Goal: Task Accomplishment & Management: Manage account settings

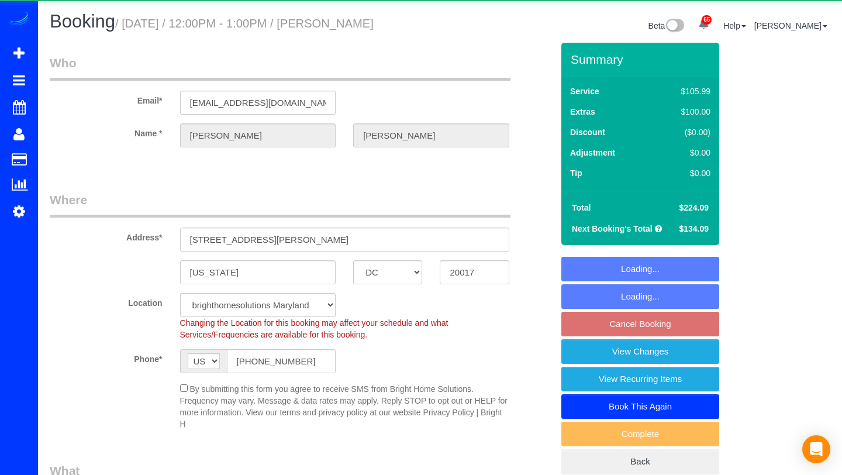
select select "DC"
select select "spot3"
select select "object:1065"
select select "spot22"
select select "1"
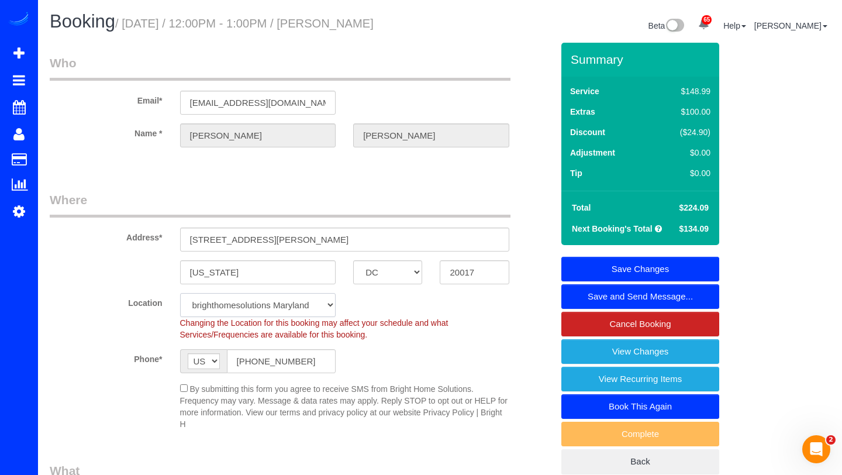
click at [331, 302] on select "brighthomesolutions [US_STATE] Bright Home Solutions - [US_STATE][GEOGRAPHIC_DA…" at bounding box center [258, 305] width 156 height 24
select select "2"
select select "object:1105"
select select "spot41"
select select "1"
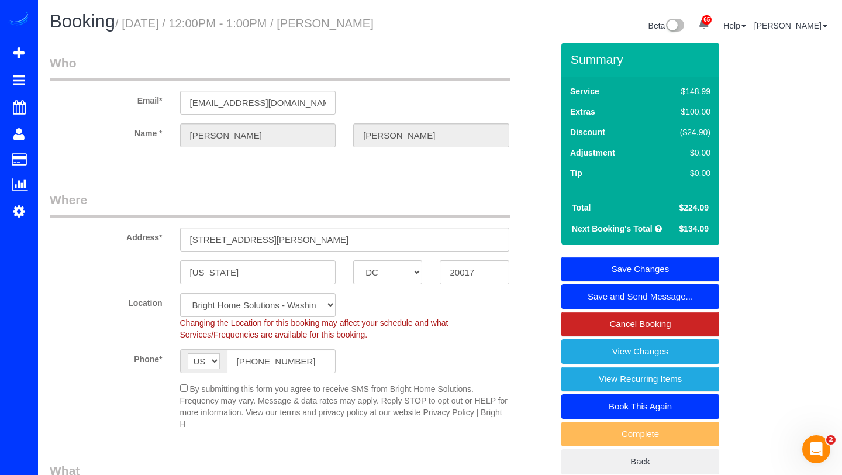
click at [624, 257] on link "Save Changes" at bounding box center [641, 269] width 158 height 25
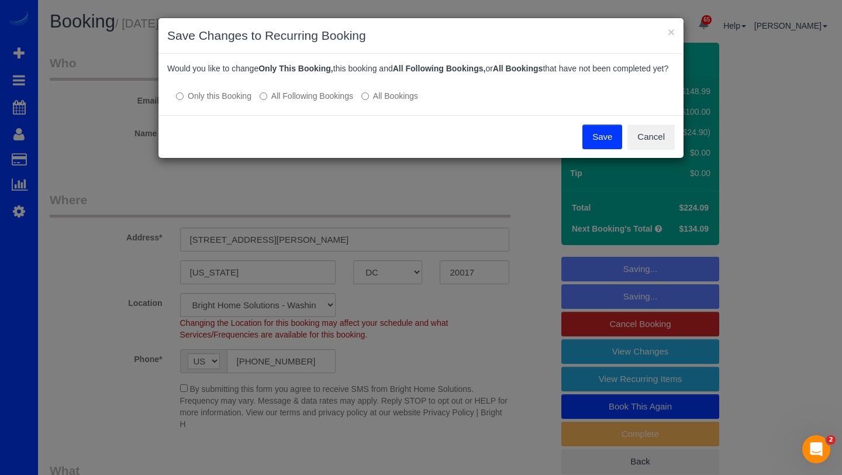
click at [321, 102] on label "All Following Bookings" at bounding box center [307, 96] width 94 height 12
click at [588, 144] on button "Save" at bounding box center [603, 137] width 40 height 25
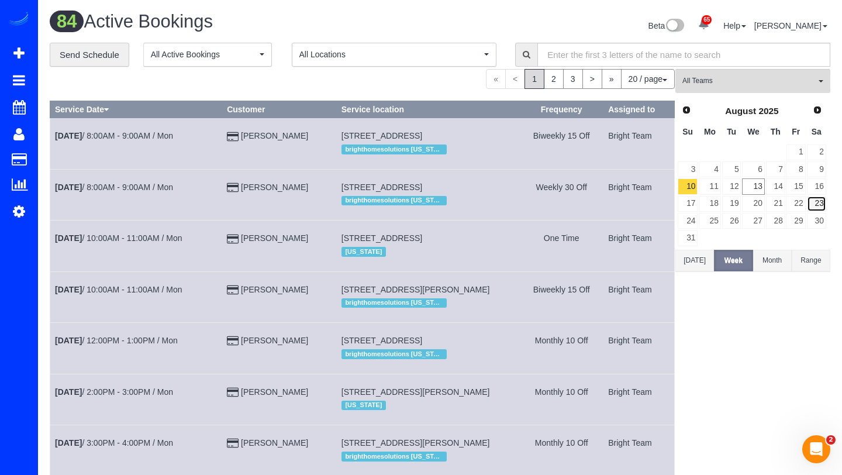
click at [821, 204] on link "23" at bounding box center [816, 204] width 19 height 16
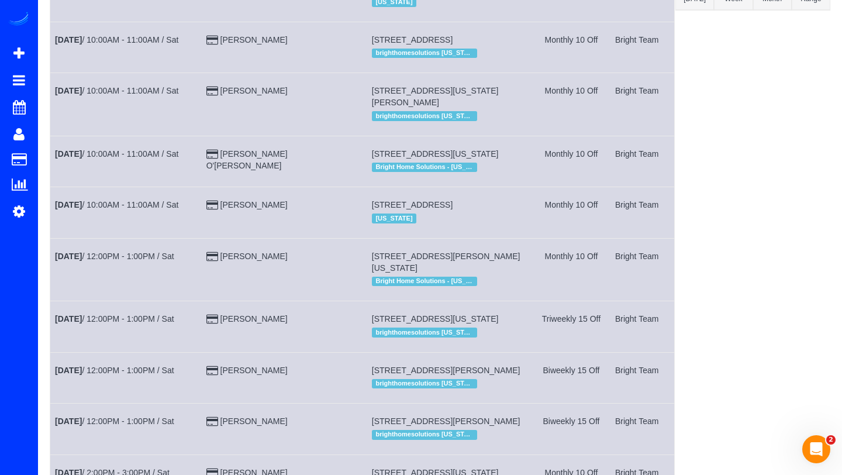
scroll to position [463, 0]
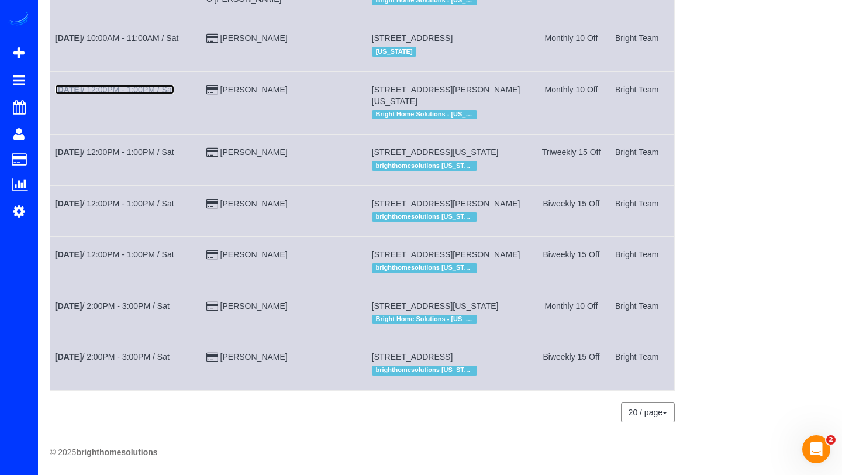
click at [116, 85] on link "[DATE] 12:00PM - 1:00PM / Sat" at bounding box center [114, 89] width 119 height 9
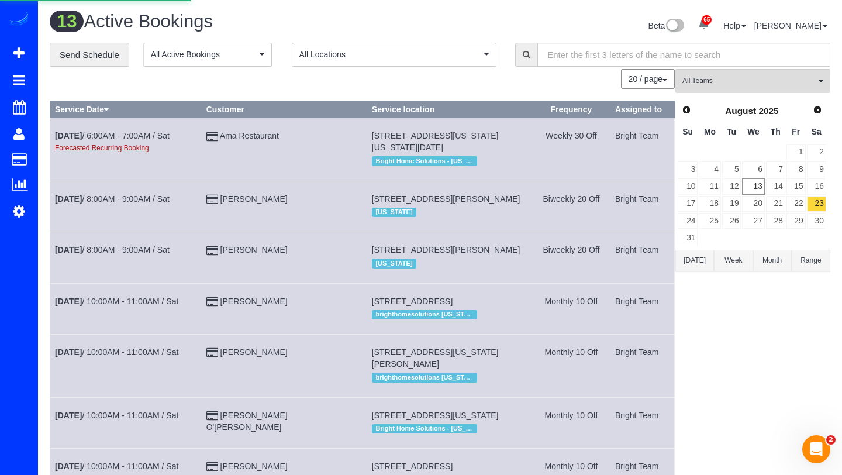
select select "DC"
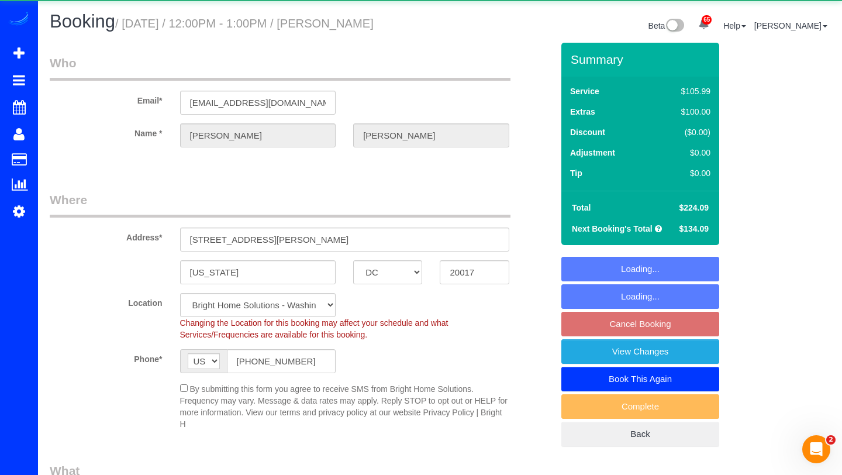
select select "object:2314"
select select "1"
select select "spot58"
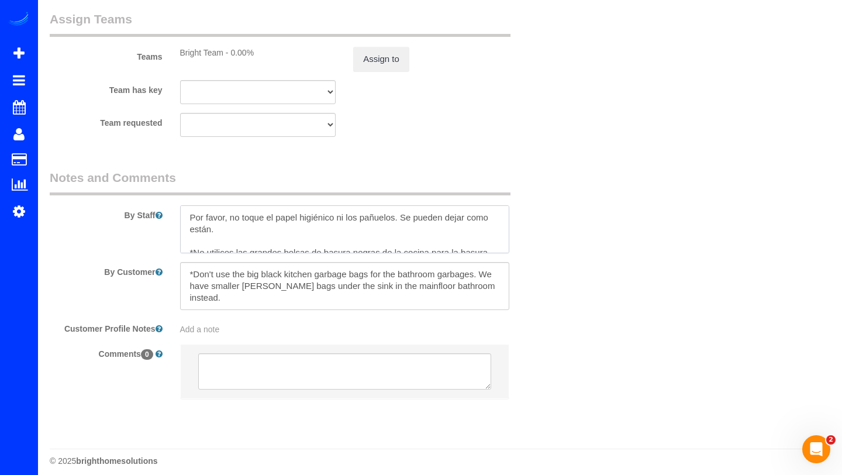
click at [192, 219] on textarea at bounding box center [344, 229] width 329 height 48
paste textarea "Hi there, I changed our regular upcoming booking. We have some renovations so w…"
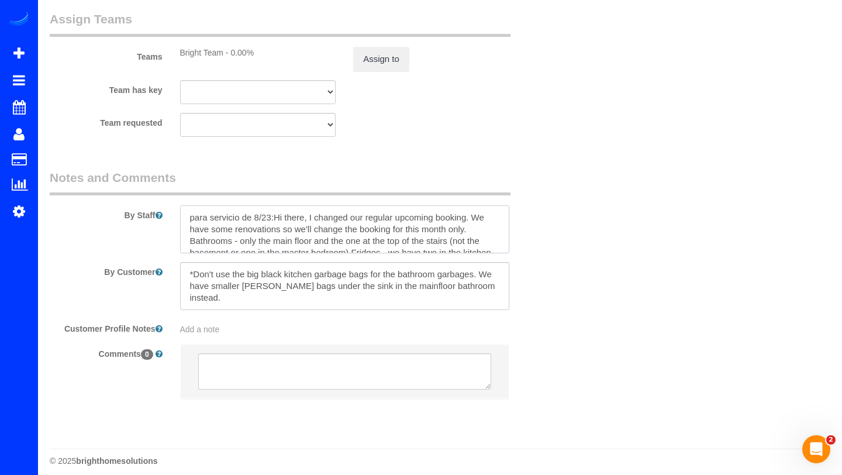
click at [461, 219] on textarea at bounding box center [344, 229] width 329 height 48
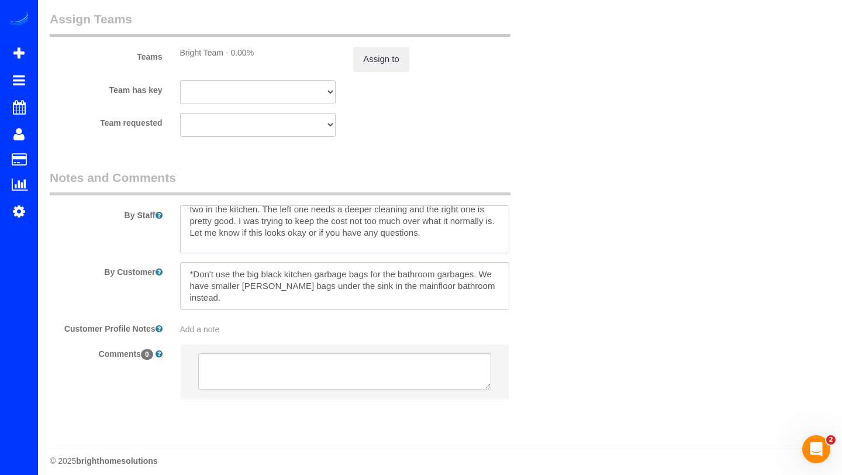
drag, startPoint x: 240, startPoint y: 220, endPoint x: 448, endPoint y: 233, distance: 208.1
click at [448, 233] on textarea at bounding box center [344, 229] width 329 height 48
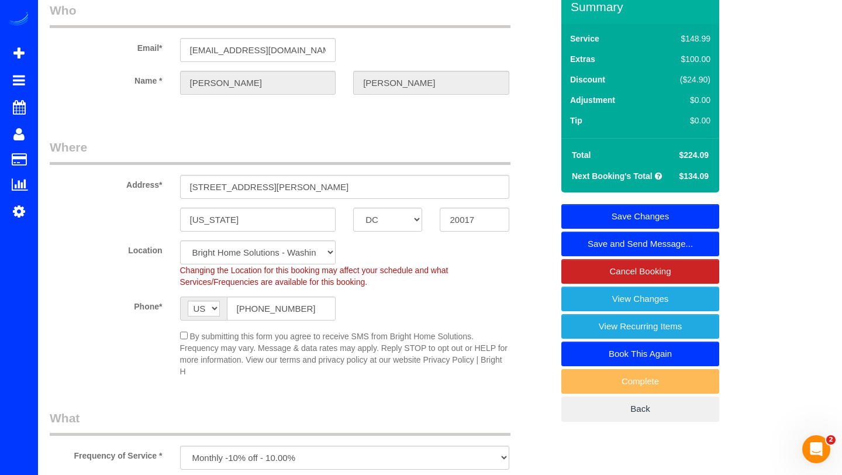
scroll to position [44, 0]
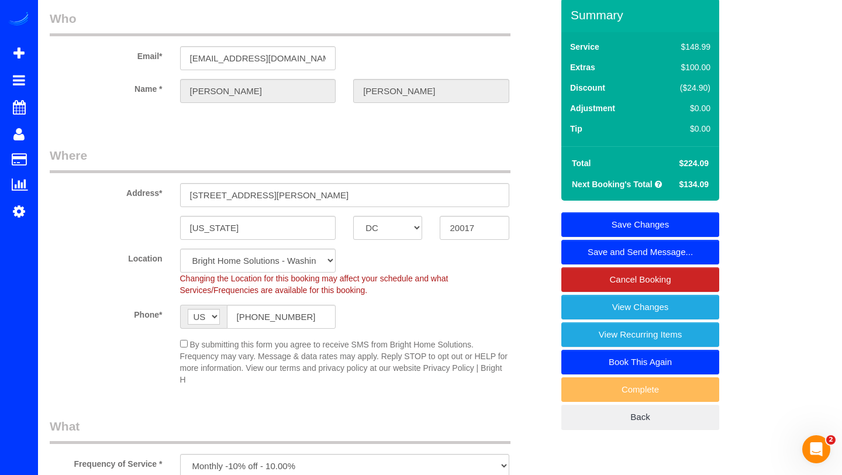
type textarea "para servicio de 8/23: We have some renovations so we'll change the booking for…"
click at [682, 216] on link "Save Changes" at bounding box center [641, 224] width 158 height 25
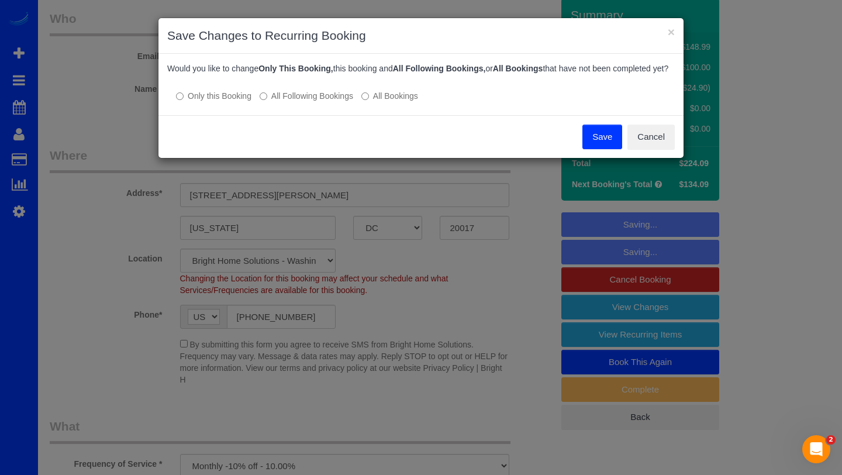
click at [594, 145] on button "Save" at bounding box center [603, 137] width 40 height 25
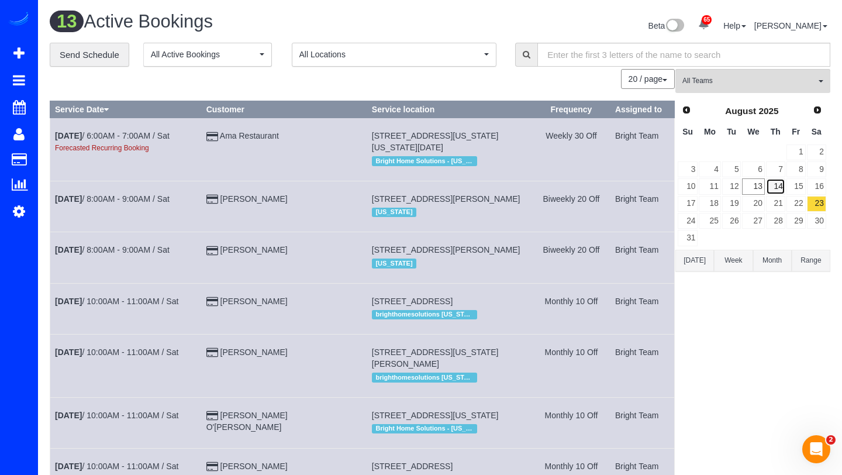
click at [775, 189] on link "14" at bounding box center [775, 186] width 19 height 16
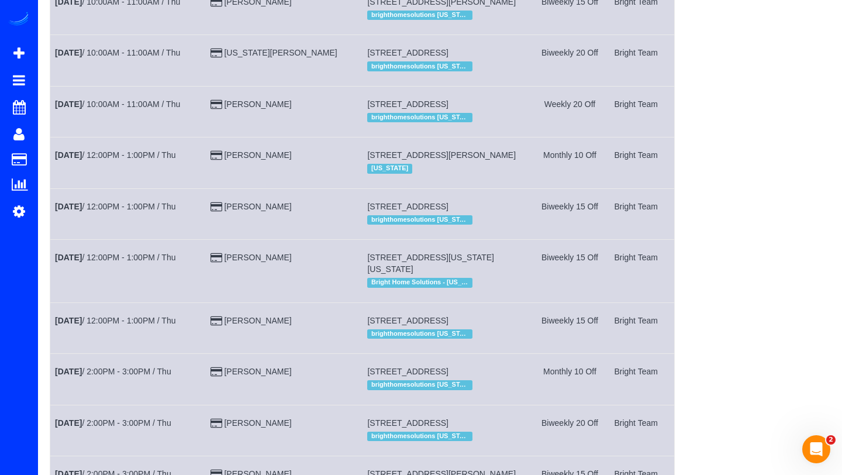
scroll to position [519, 0]
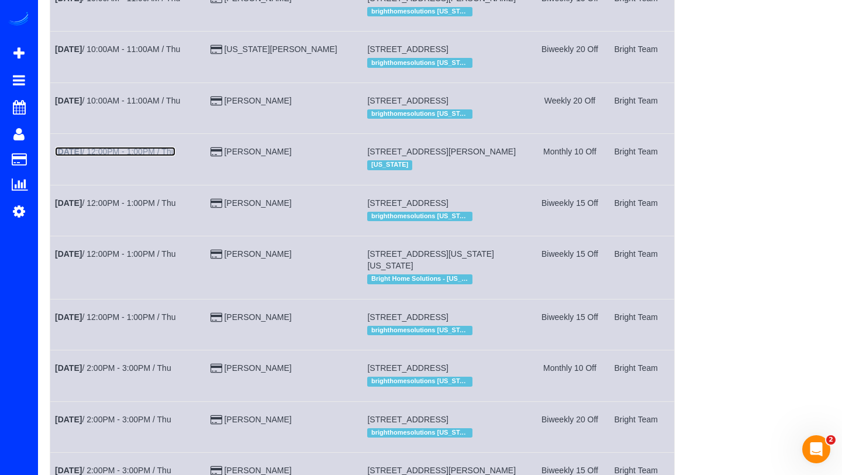
click at [141, 156] on link "[DATE] 12:00PM - 1:00PM / Thu" at bounding box center [115, 151] width 121 height 9
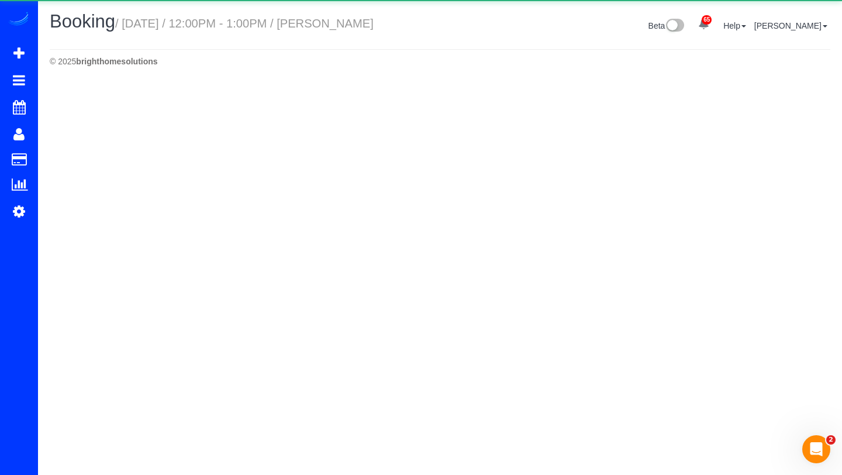
select select "VA"
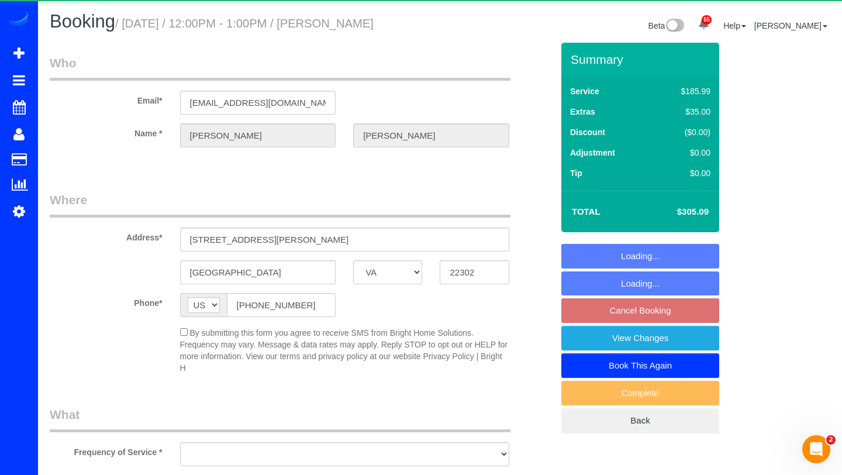
select select "object:3381"
select select "string:fspay-c29f8e2f-6647-49c5-b9b0-7573bdb890f8"
select select "4"
select select "1"
select select "spot75"
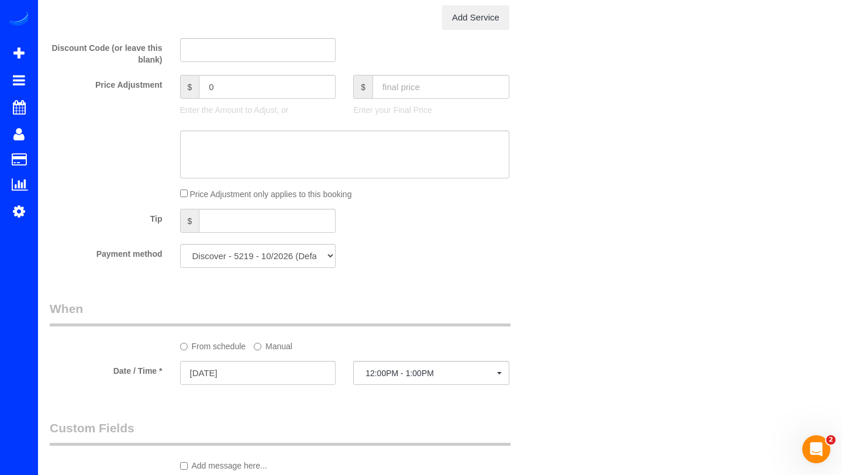
scroll to position [976, 0]
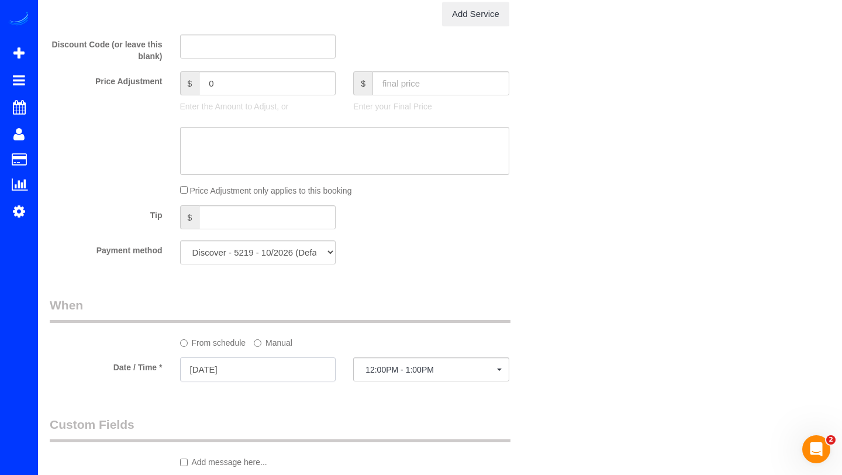
click at [222, 369] on input "[DATE]" at bounding box center [258, 369] width 156 height 24
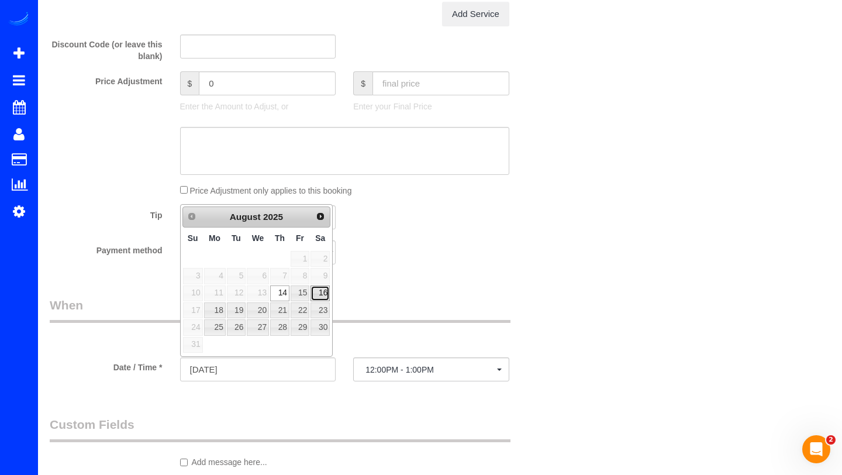
click at [321, 293] on link "16" at bounding box center [320, 293] width 19 height 16
type input "[DATE]"
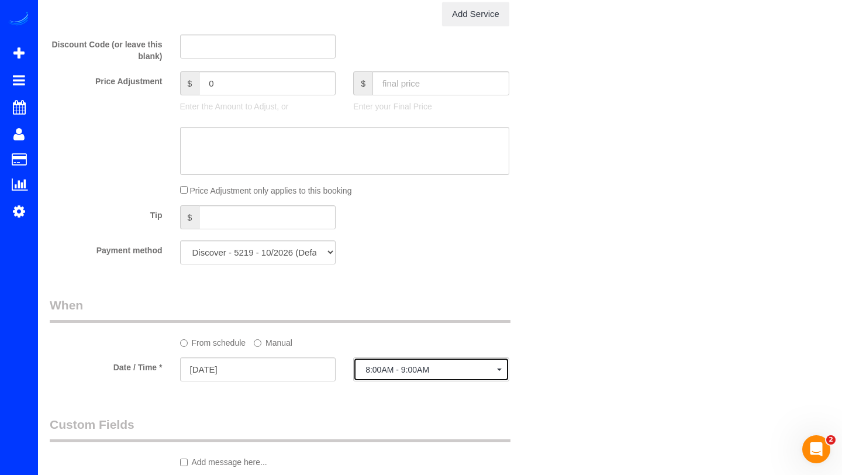
click at [387, 360] on button "8:00AM - 9:00AM" at bounding box center [431, 369] width 156 height 24
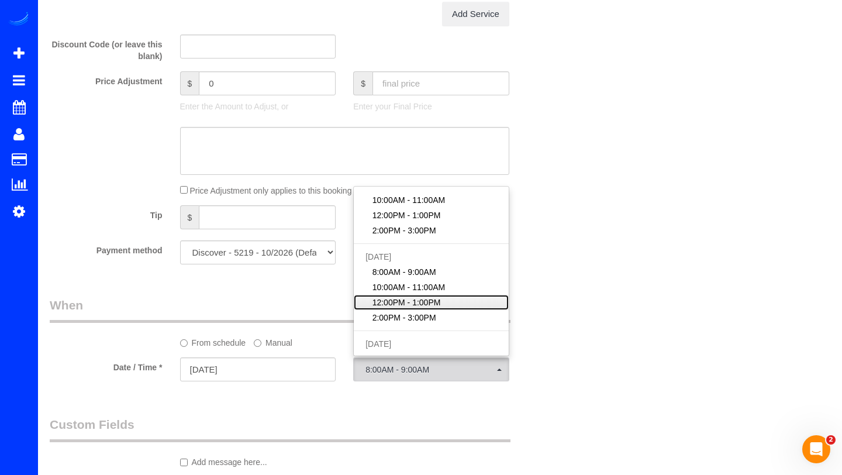
click at [392, 302] on span "12:00PM - 1:00PM" at bounding box center [407, 303] width 68 height 12
select select "spot83"
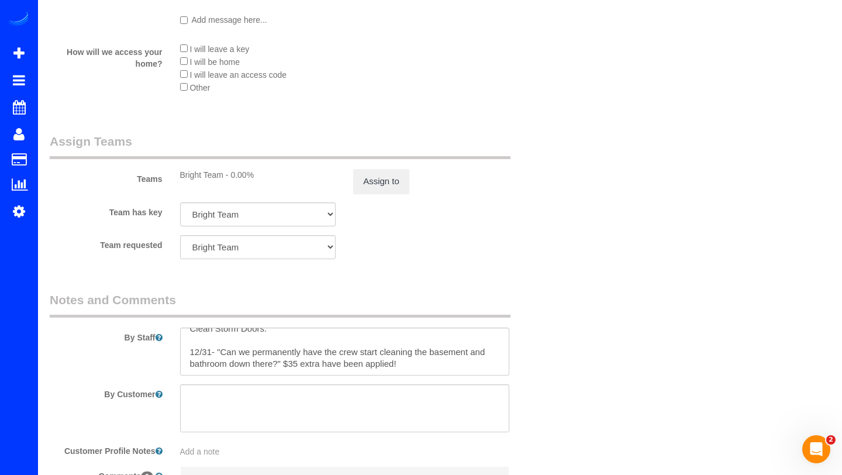
scroll to position [0, 0]
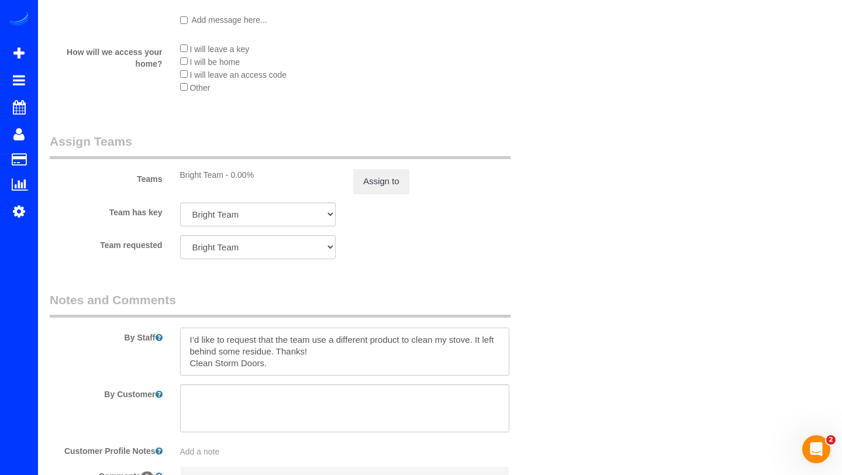
click at [191, 340] on textarea at bounding box center [344, 352] width 329 height 48
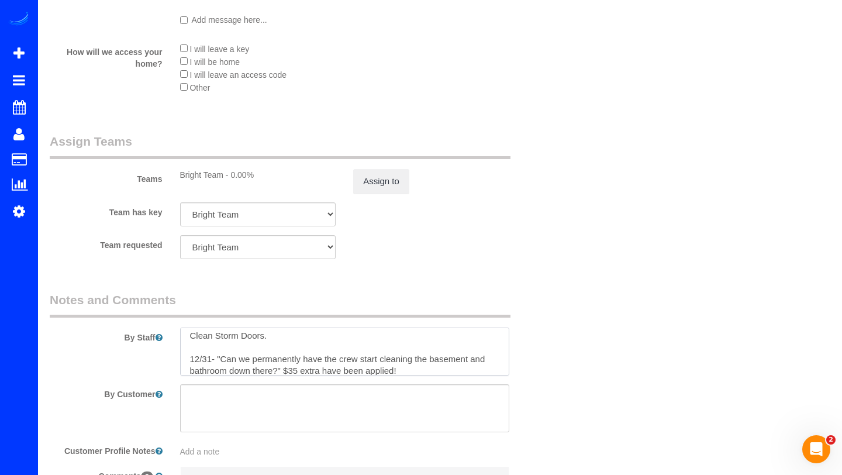
scroll to position [58, 0]
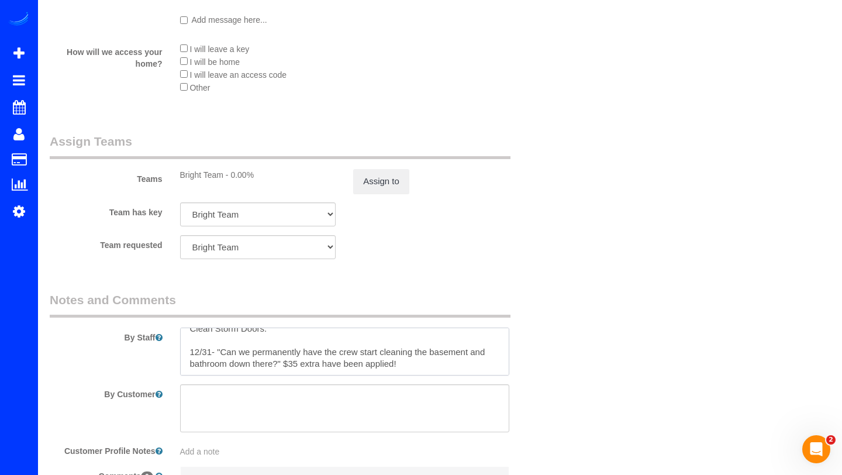
drag, startPoint x: 404, startPoint y: 362, endPoint x: 177, endPoint y: 350, distance: 226.7
click at [177, 350] on div at bounding box center [344, 352] width 347 height 48
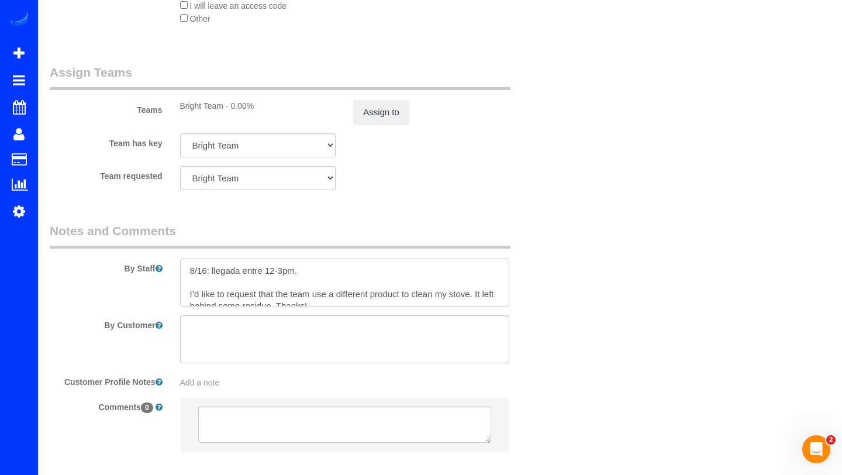
scroll to position [1482, 0]
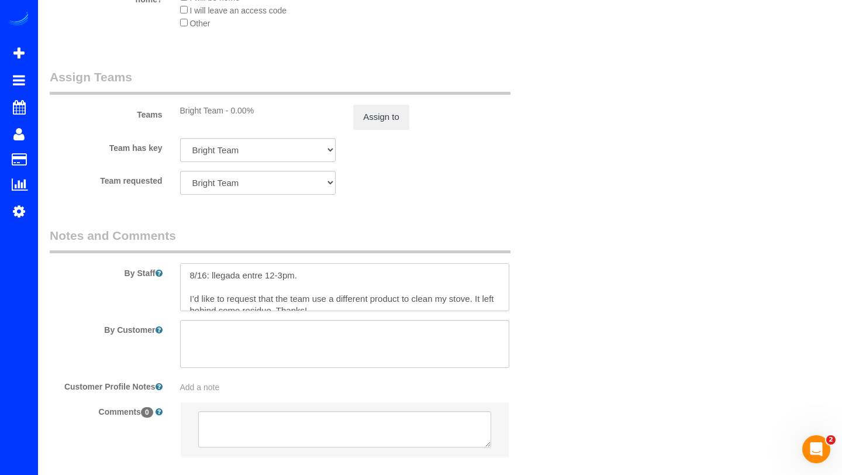
click at [232, 290] on textarea at bounding box center [344, 287] width 329 height 48
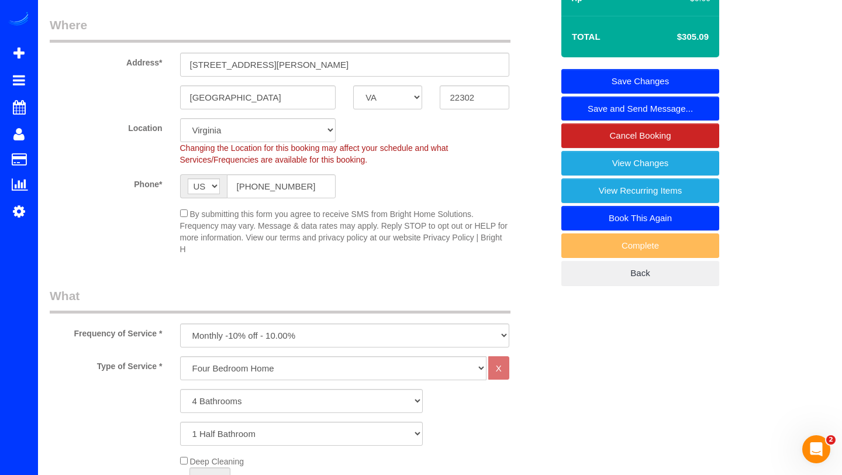
scroll to position [161, 0]
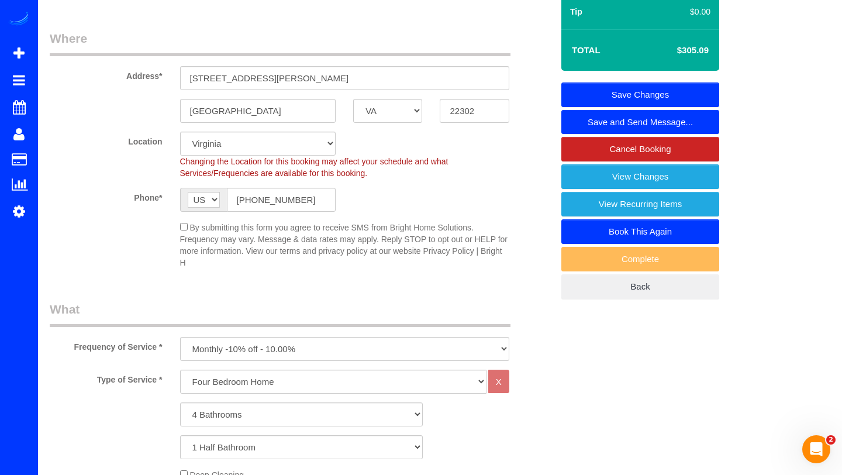
type textarea "8/16: llegada entre 12-3pm. Sala extra es el sotano. I’d like to request that t…"
click at [632, 91] on link "Save Changes" at bounding box center [641, 94] width 158 height 25
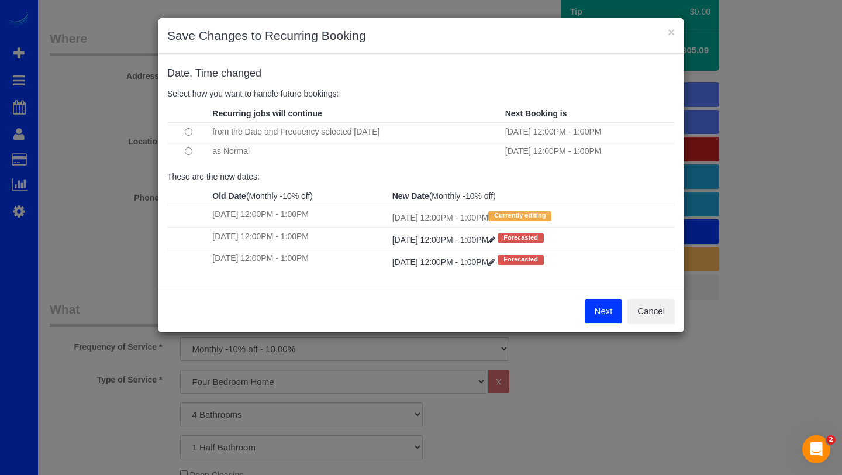
click at [601, 316] on button "Next" at bounding box center [604, 311] width 38 height 25
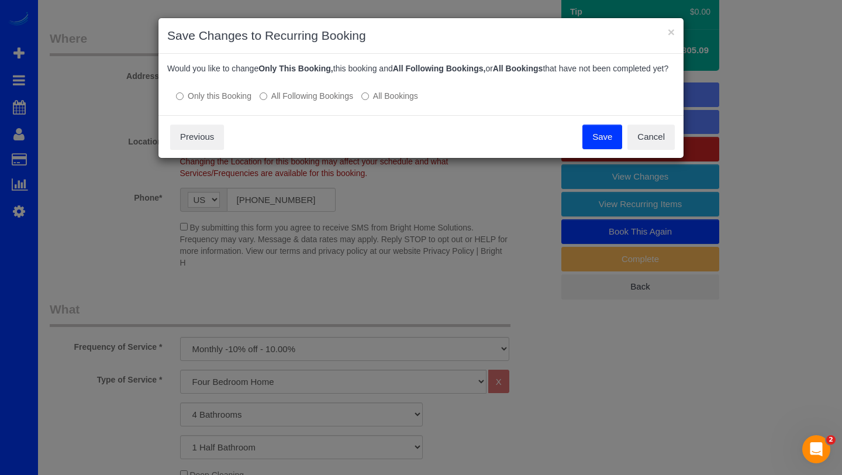
click at [318, 102] on label "All Following Bookings" at bounding box center [307, 96] width 94 height 12
click at [593, 149] on button "Save" at bounding box center [603, 137] width 40 height 25
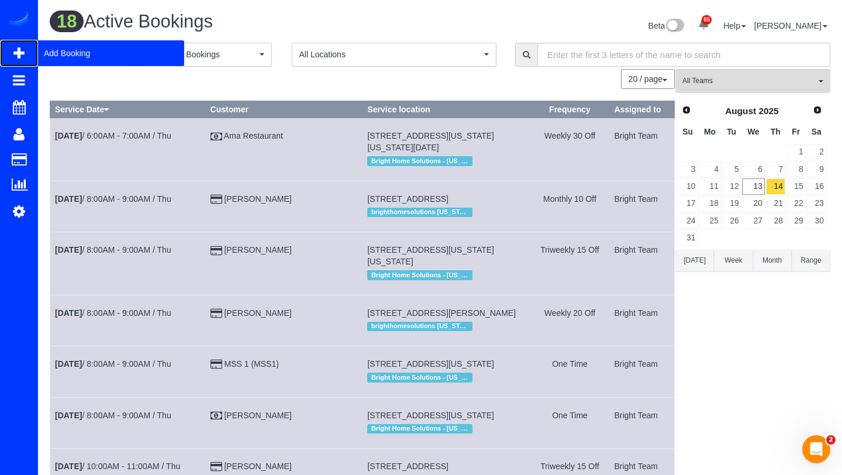
click at [56, 56] on span "Add Booking" at bounding box center [111, 53] width 146 height 27
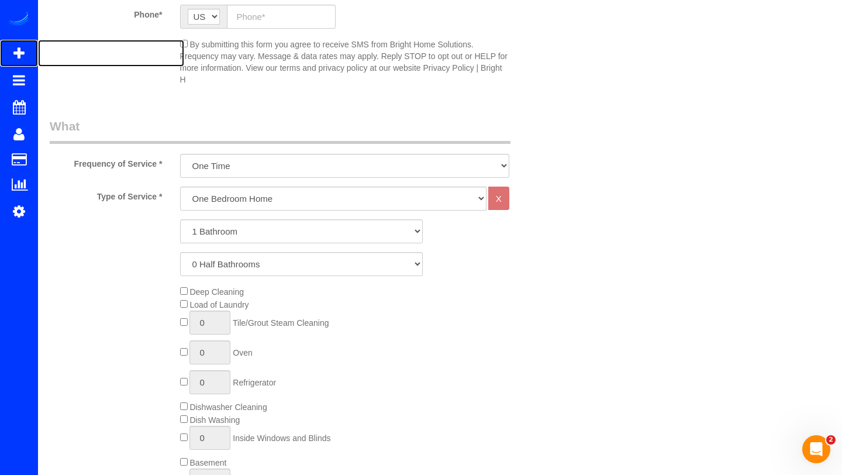
scroll to position [348, 0]
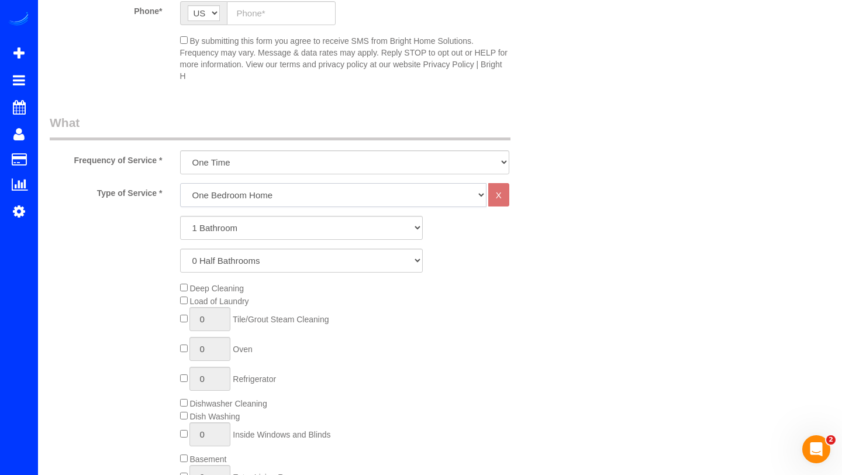
click at [241, 191] on select "One Bedroom Home Two Bedroom Home Three Bedroom Home Four Bedroom Home Five Bed…" at bounding box center [333, 195] width 307 height 24
select select "255"
click at [226, 223] on select "1 Bathroom 2 Bathrooms 3 Bathrooms 4 Bathrooms 5 Bathrooms 6 Bathrooms 7 Bathro…" at bounding box center [301, 228] width 243 height 24
select select "2"
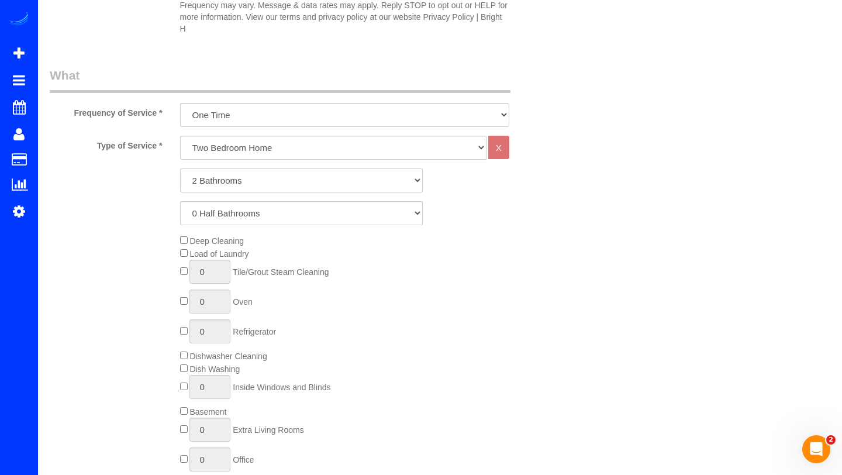
scroll to position [386, 0]
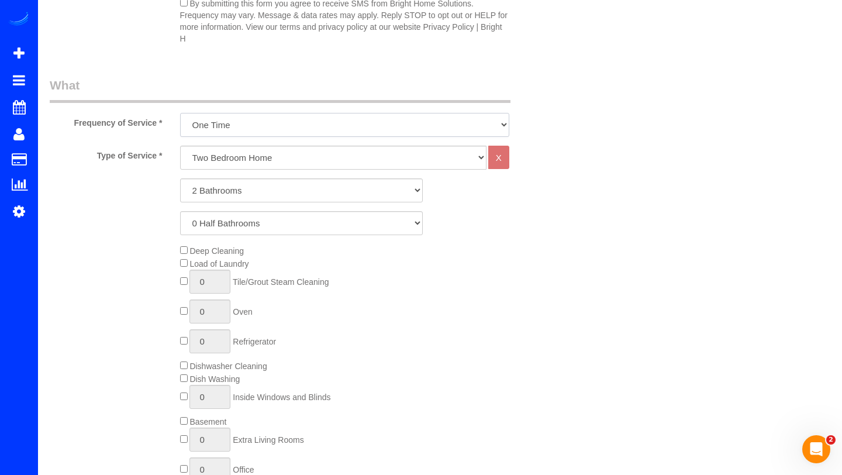
click at [394, 131] on select "Every Three Months triweekly -15% off - 15.00% Biweekly -20% off - 20.00% Month…" at bounding box center [344, 125] width 329 height 24
select select "object:4209"
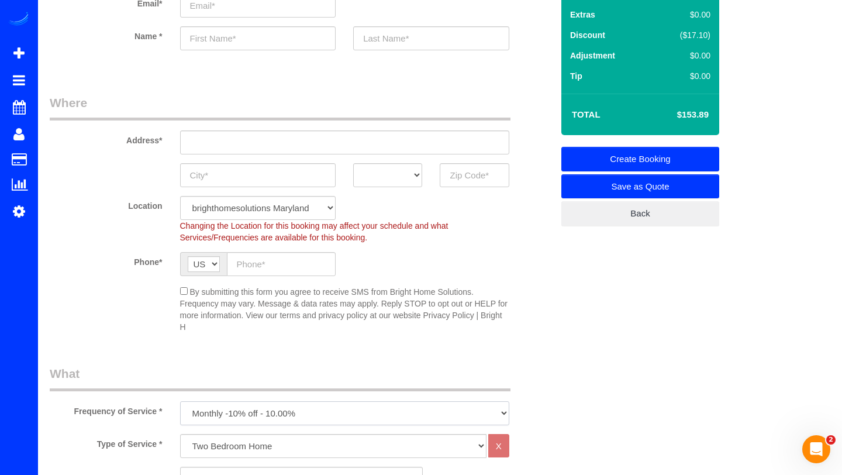
scroll to position [94, 0]
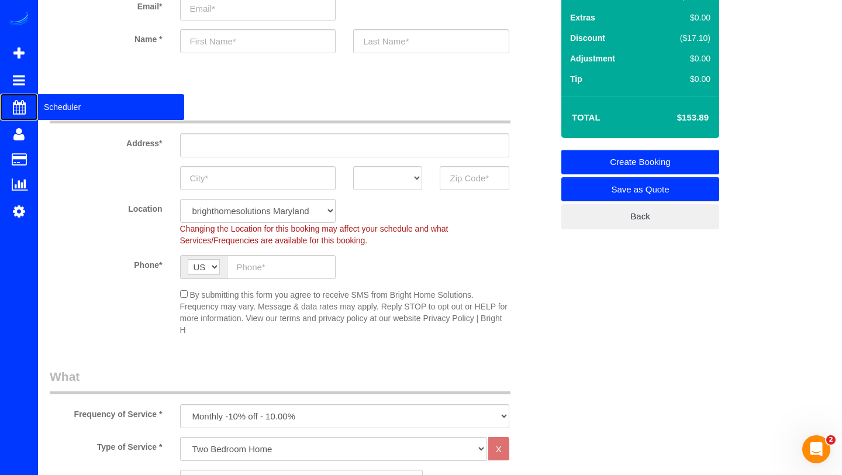
click at [56, 100] on span "Scheduler" at bounding box center [111, 107] width 146 height 27
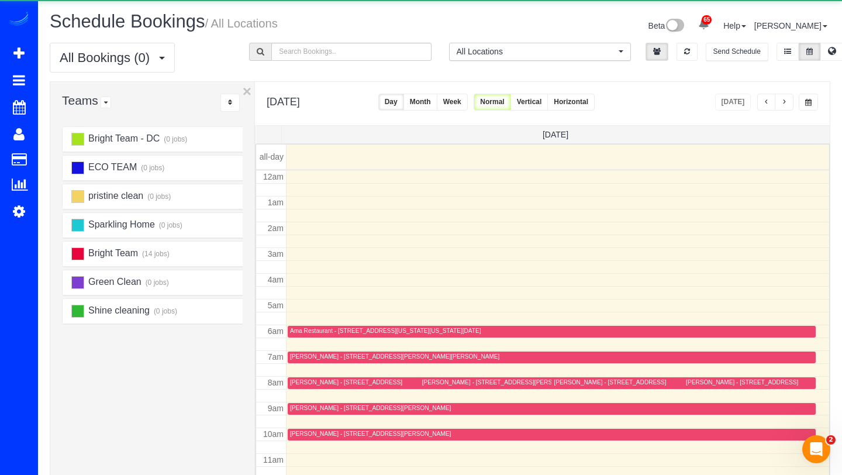
scroll to position [155, 0]
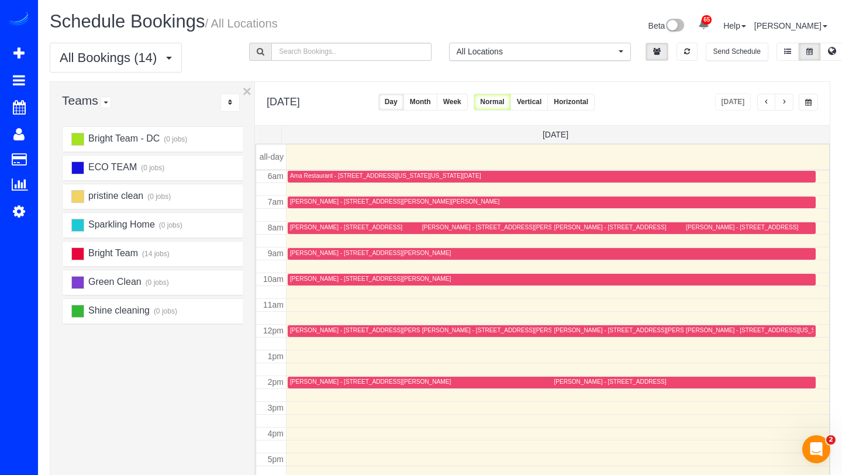
click at [783, 102] on span "button" at bounding box center [785, 102] width 6 height 7
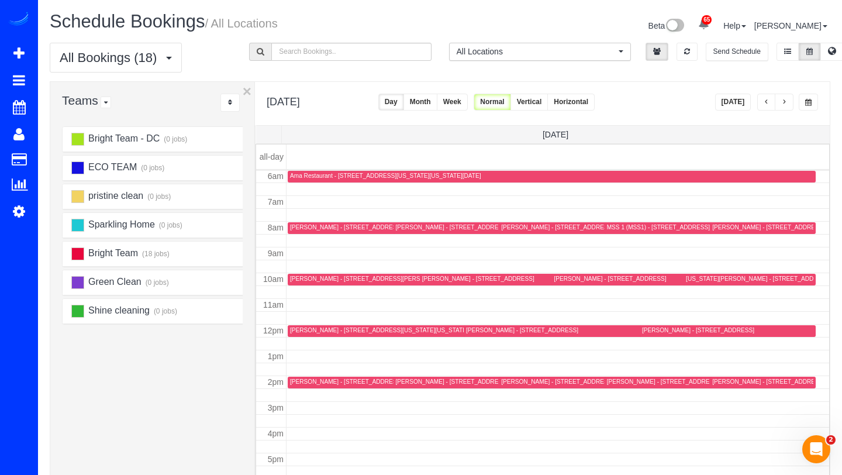
click at [787, 103] on button "button" at bounding box center [784, 102] width 19 height 17
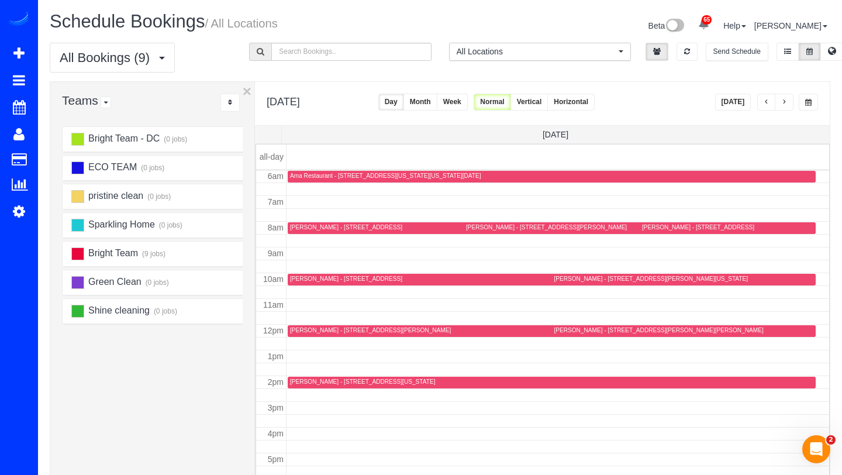
click at [787, 103] on button "button" at bounding box center [784, 102] width 19 height 17
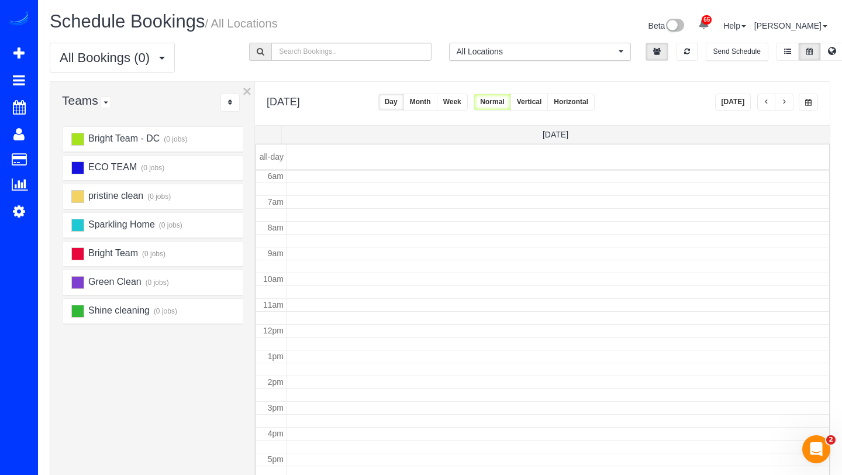
click at [787, 103] on button "button" at bounding box center [784, 102] width 19 height 17
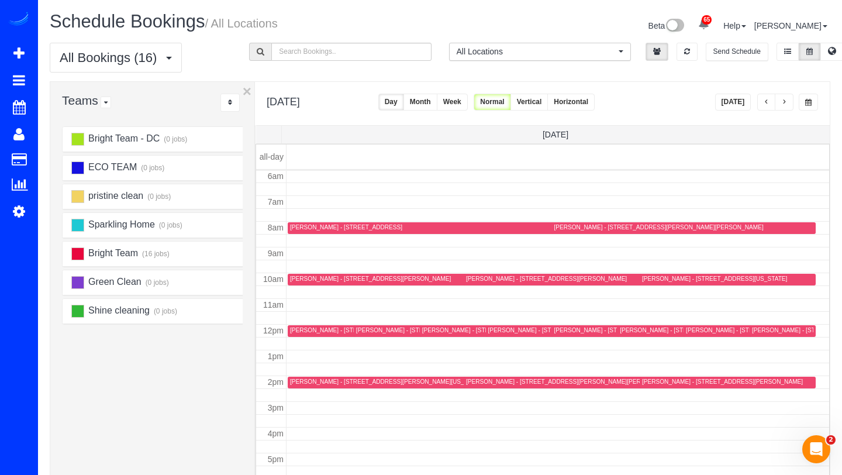
click at [787, 103] on button "button" at bounding box center [784, 102] width 19 height 17
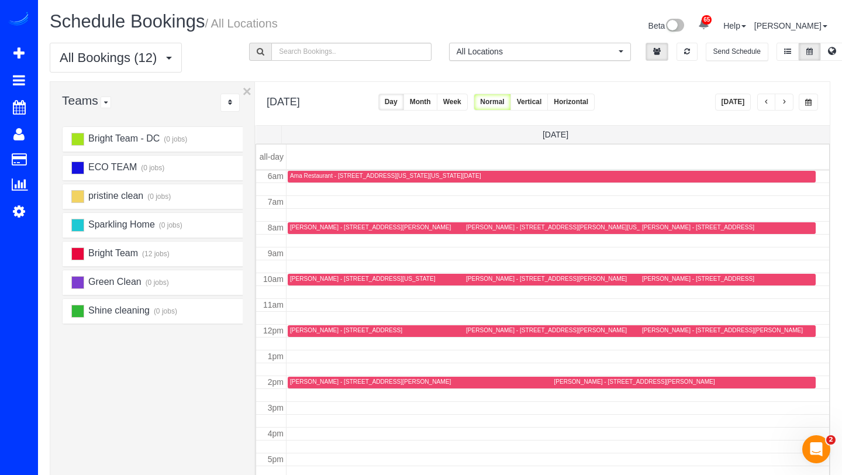
scroll to position [171, 0]
